Goal: Transaction & Acquisition: Purchase product/service

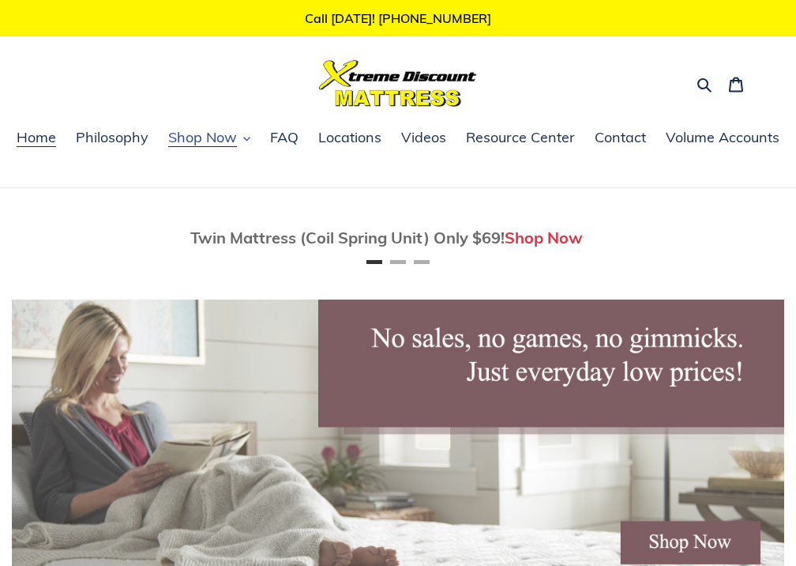
click at [236, 141] on span "Shop Now" at bounding box center [202, 137] width 69 height 19
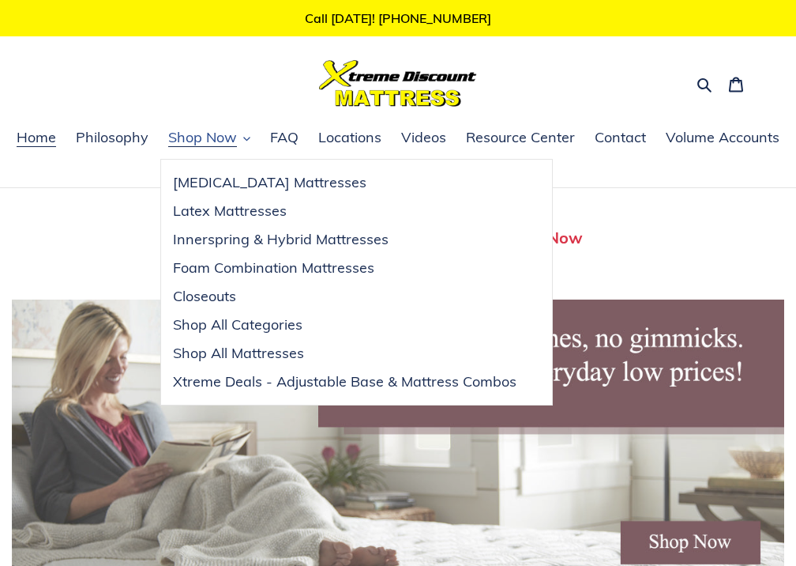
click at [222, 140] on span "Shop Now" at bounding box center [202, 137] width 69 height 19
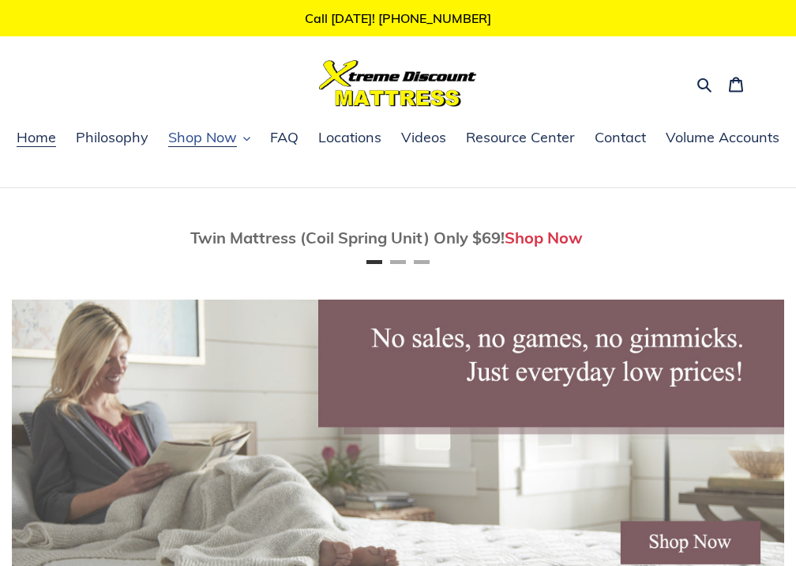
click at [209, 145] on span "Shop Now" at bounding box center [202, 137] width 69 height 19
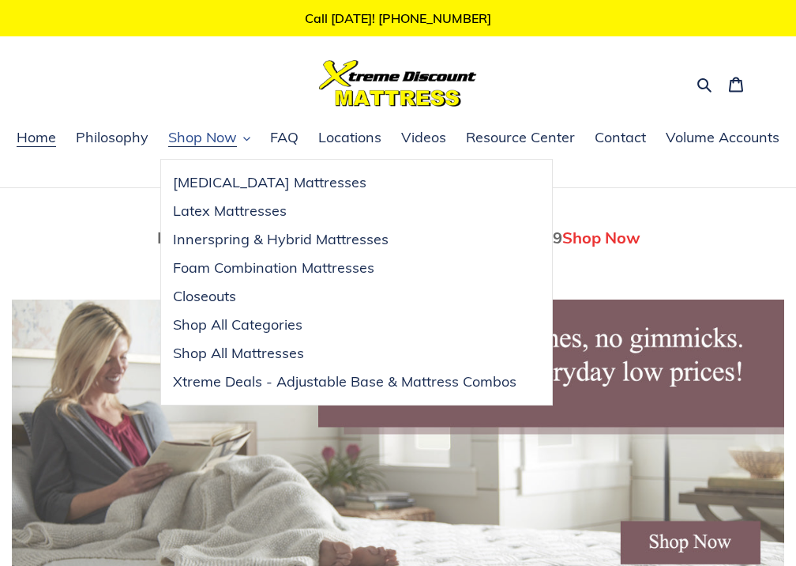
scroll to position [0, 773]
click at [196, 348] on span "Shop All Mattresses" at bounding box center [238, 353] width 131 height 19
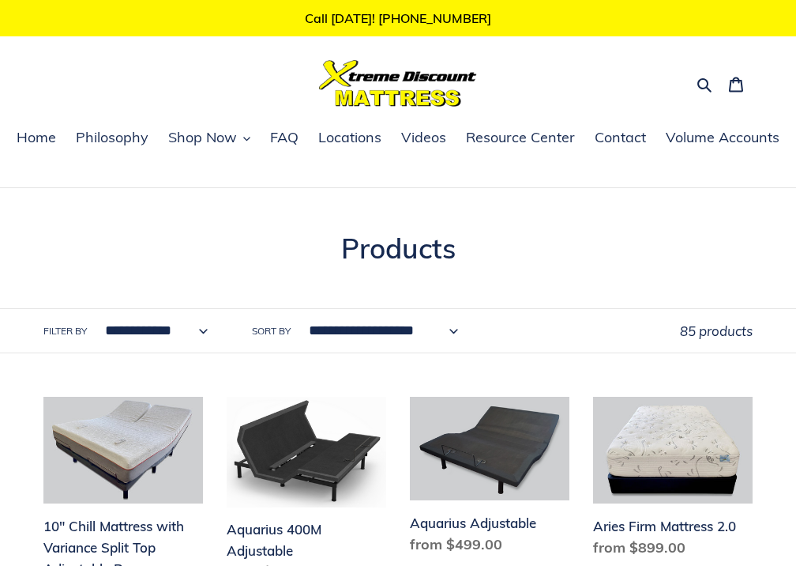
select select "**********"
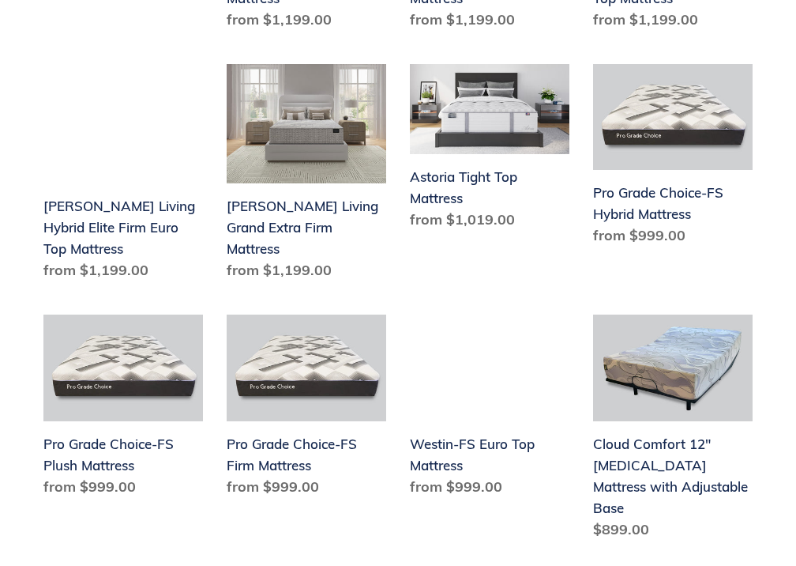
scroll to position [2049, 0]
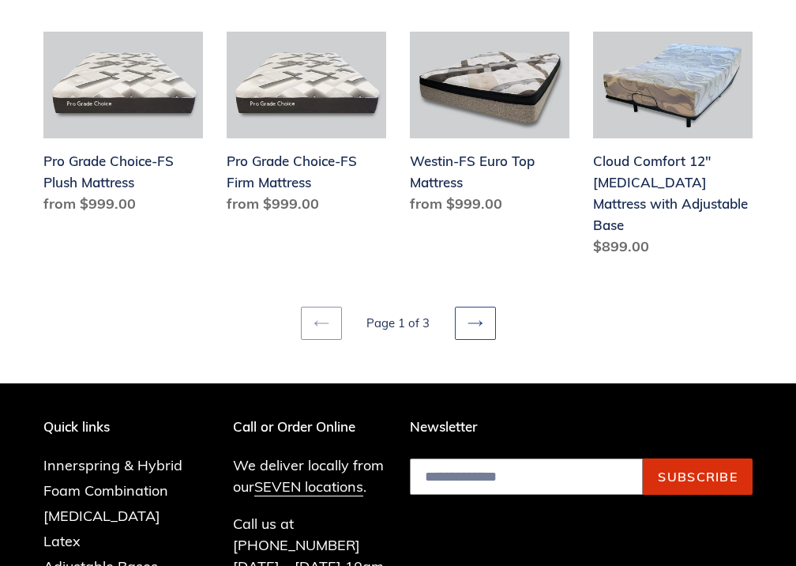
click at [472, 315] on icon at bounding box center [476, 323] width 16 height 16
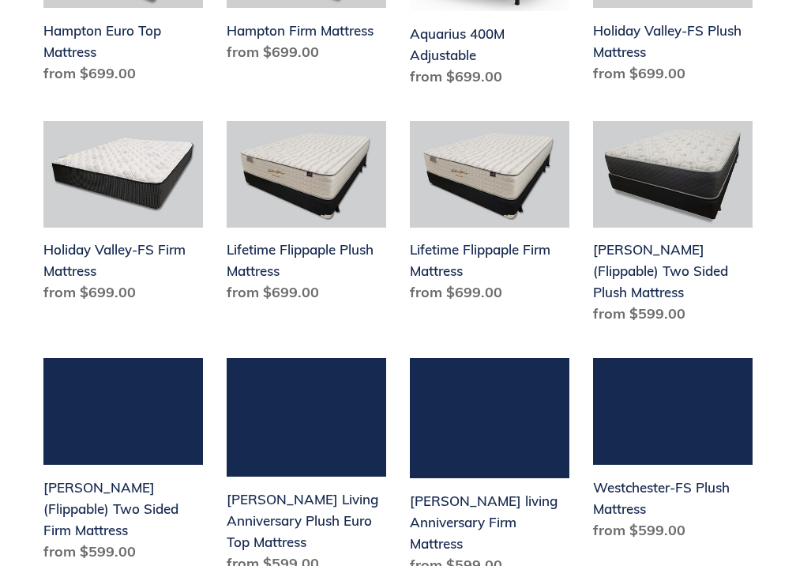
scroll to position [1780, 0]
